Goal: Find specific page/section: Find specific page/section

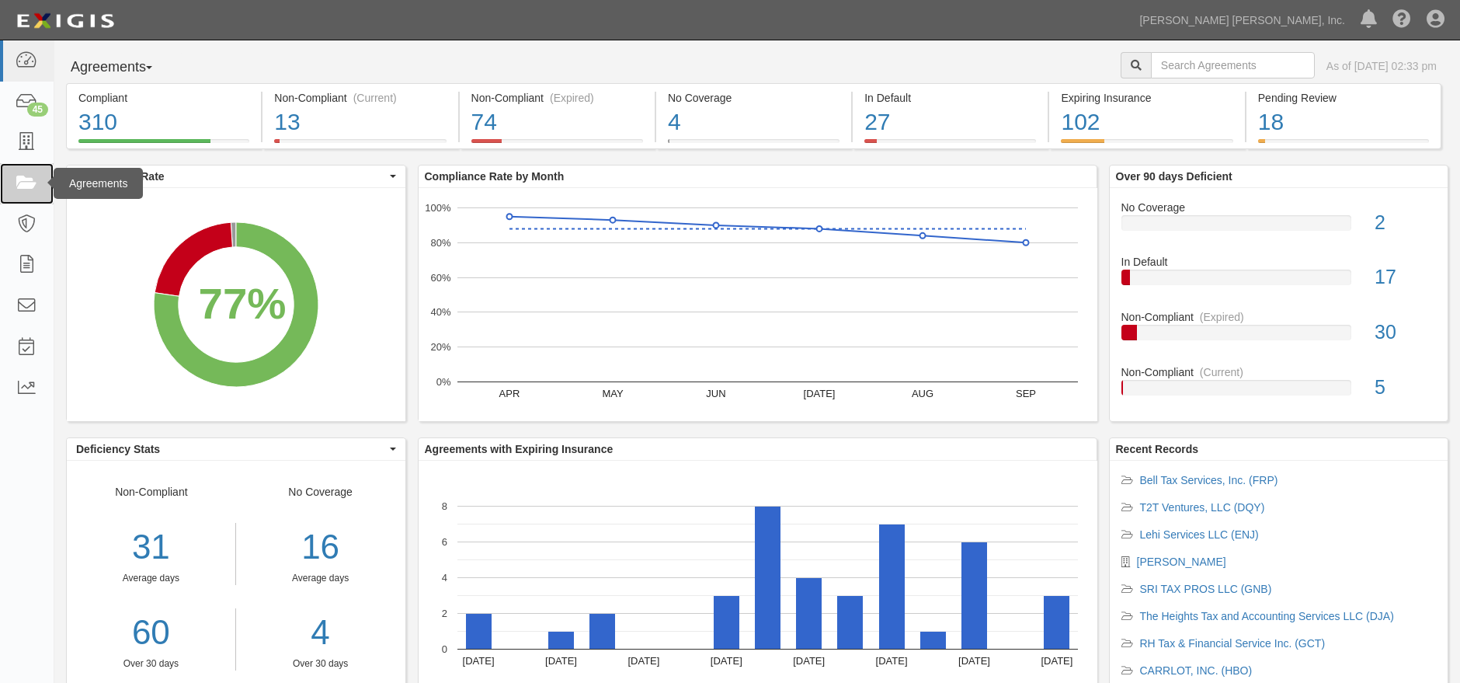
click at [22, 187] on icon at bounding box center [27, 184] width 22 height 18
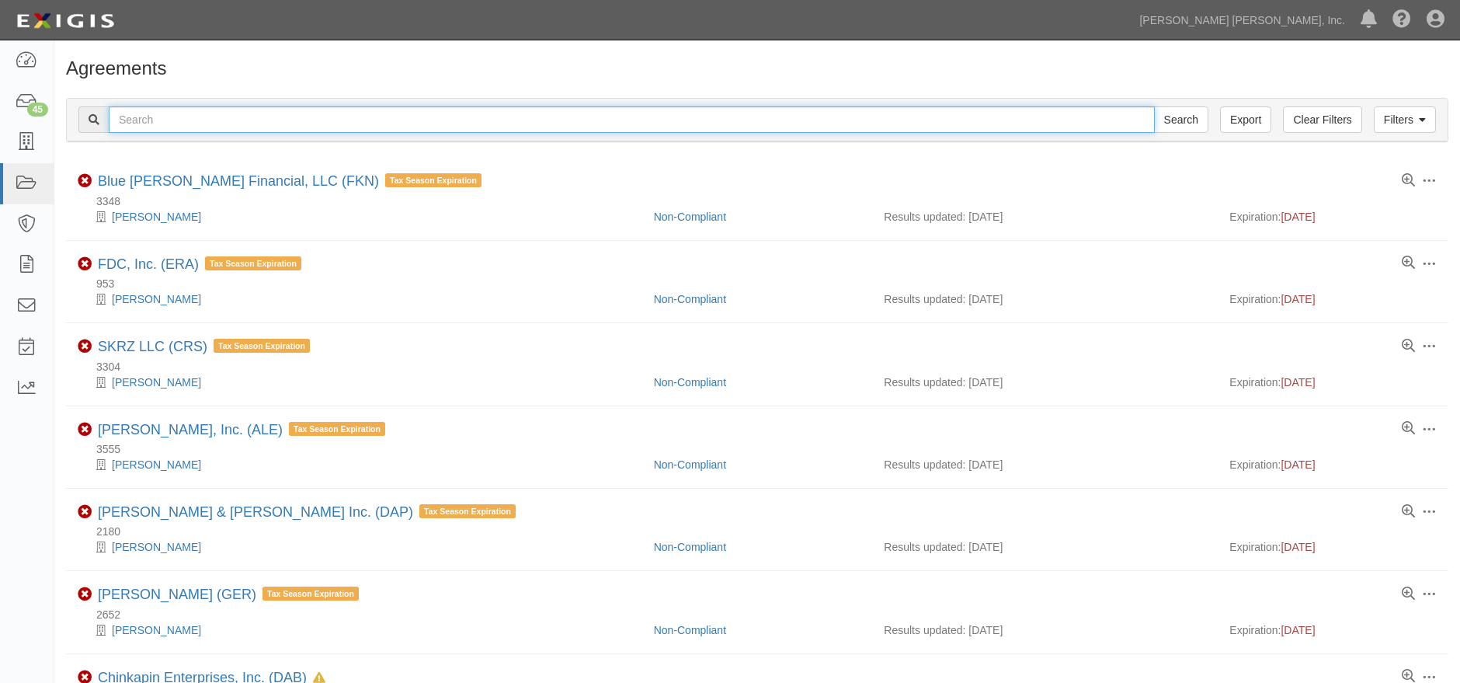
drag, startPoint x: 588, startPoint y: 118, endPoint x: 592, endPoint y: 125, distance: 8.0
click at [588, 118] on input "text" at bounding box center [632, 119] width 1046 height 26
type input "NC FINANCIAL SERVICE"
click at [1154, 106] on input "Search" at bounding box center [1181, 119] width 54 height 26
